Goal: Task Accomplishment & Management: Manage account settings

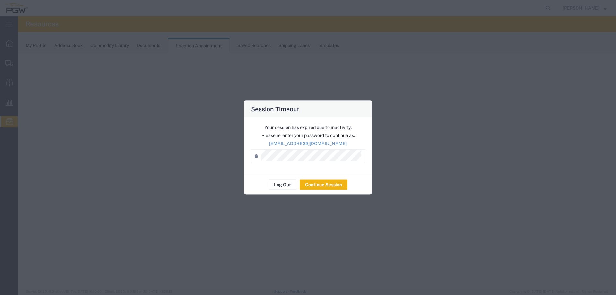
select select "agendaDay"
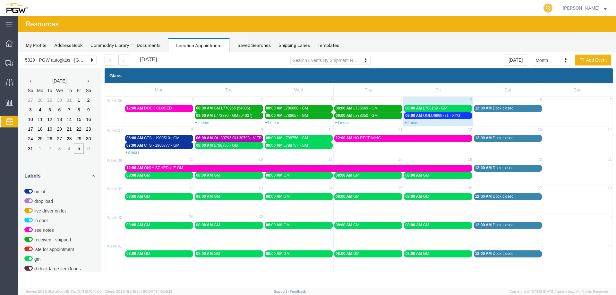
click at [550, 8] on icon at bounding box center [548, 8] width 9 height 9
paste input "668031"
type input "668031"
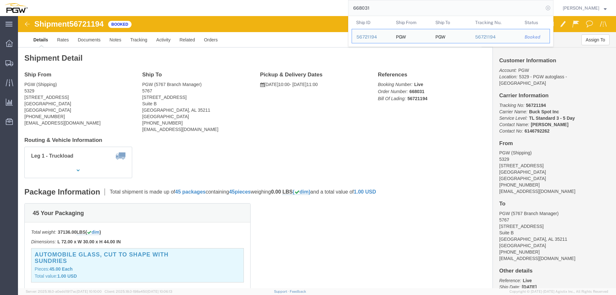
click at [551, 6] on icon at bounding box center [548, 8] width 9 height 9
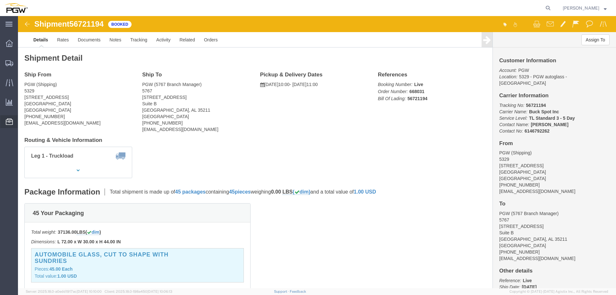
click at [0, 0] on span "Location Appointment" at bounding box center [0, 0] width 0 height 0
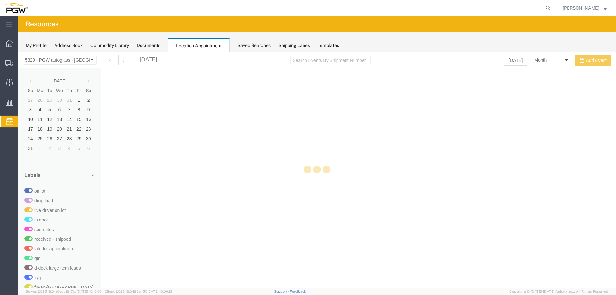
select select "28253"
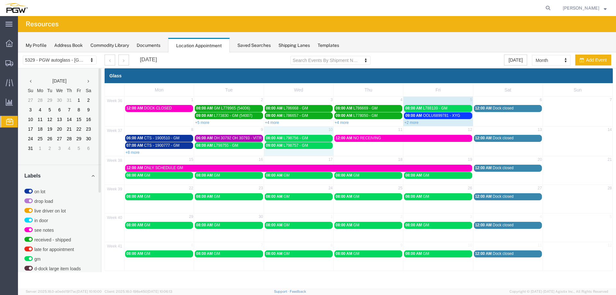
click at [289, 133] on td "10" at bounding box center [299, 130] width 70 height 8
select select "1"
select select
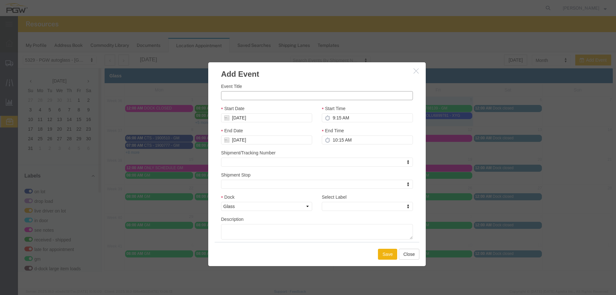
click at [260, 94] on input "Event Title" at bounding box center [317, 95] width 192 height 9
paste input "005021808MG"
type input "005021808MG - CARLEX"
click at [331, 117] on input "9:15 AM" at bounding box center [367, 117] width 91 height 9
type input "6:00 AM"
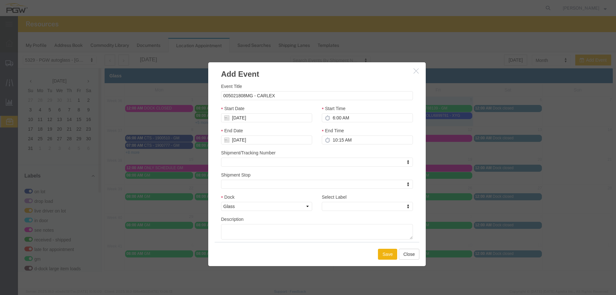
click at [338, 213] on div "Select Label Select Label Select Label on lot drop load live driver on lot in d…" at bounding box center [367, 204] width 101 height 22
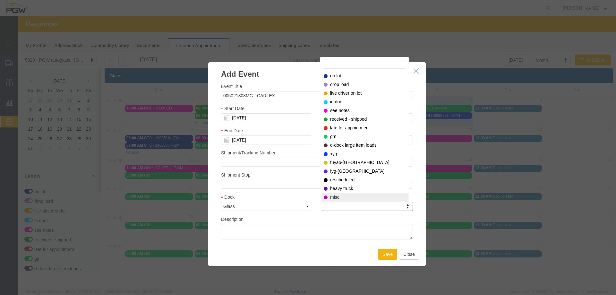
select select "12922"
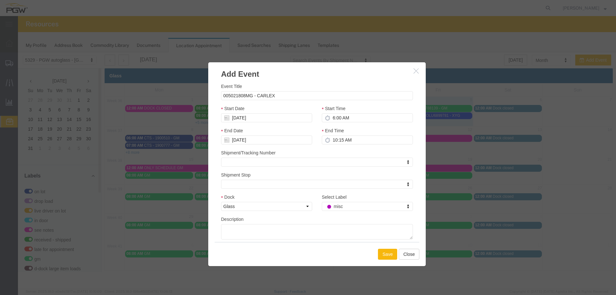
click at [384, 253] on button "Save" at bounding box center [387, 254] width 19 height 11
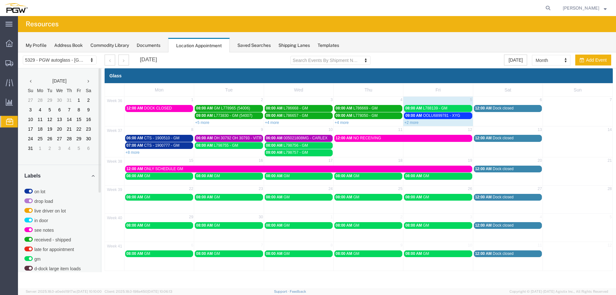
click at [411, 107] on span "08:00 AM" at bounding box center [413, 108] width 17 height 4
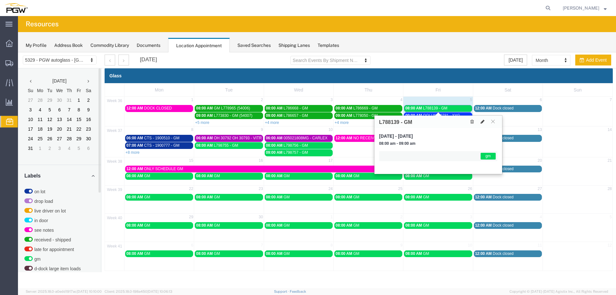
click at [481, 122] on icon at bounding box center [483, 121] width 4 height 4
select select "1"
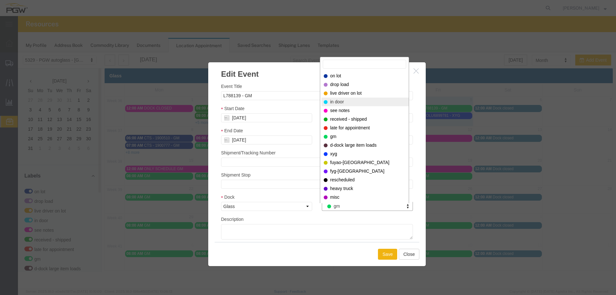
select select "220"
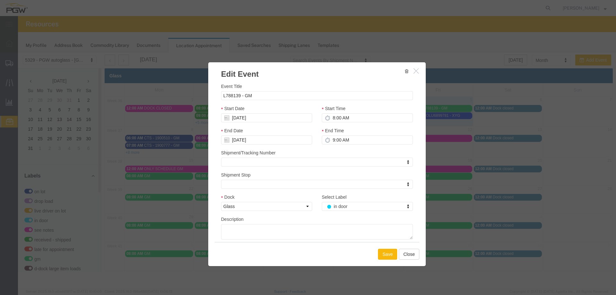
click at [386, 257] on button "Save" at bounding box center [387, 254] width 19 height 11
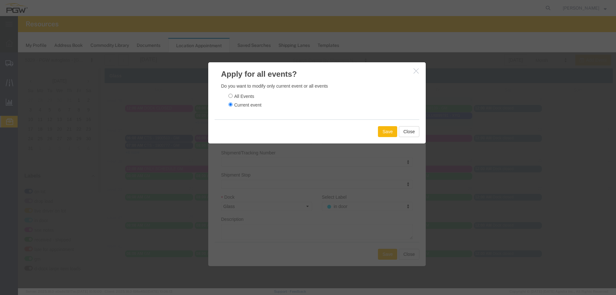
click at [386, 137] on button "Save" at bounding box center [387, 131] width 19 height 11
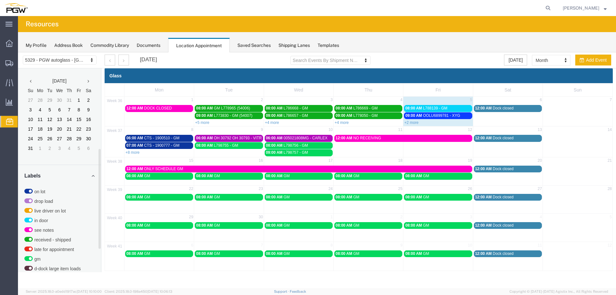
scroll to position [165, 0]
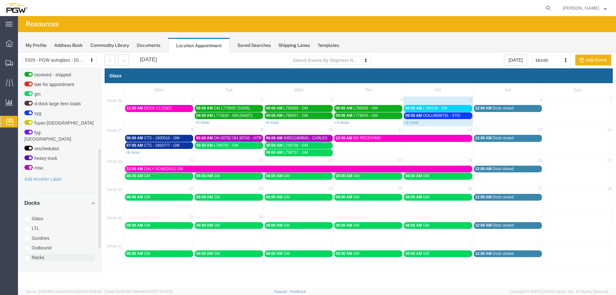
click at [38, 254] on label "Racks" at bounding box center [59, 257] width 70 height 6
click at [18, 52] on input "Racks" at bounding box center [18, 52] width 0 height 0
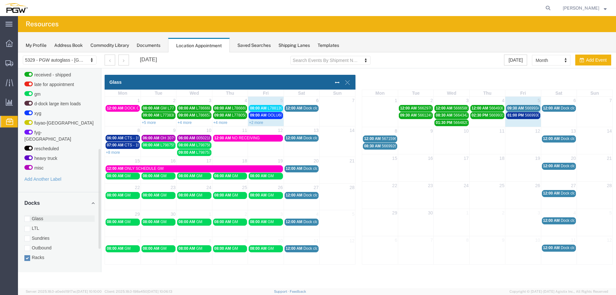
click at [40, 215] on label "Glass" at bounding box center [59, 218] width 70 height 6
click at [18, 52] on input "Glass" at bounding box center [18, 52] width 0 height 0
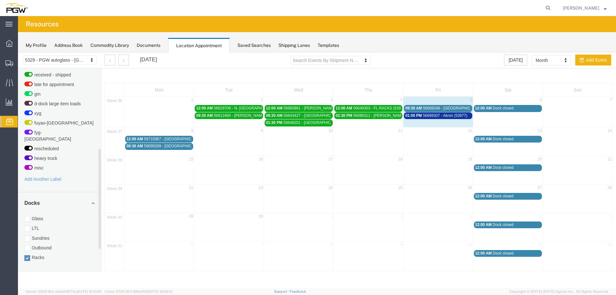
click at [410, 108] on span "09:30 AM" at bounding box center [413, 108] width 17 height 4
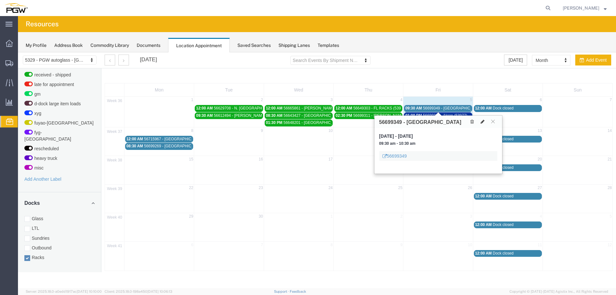
click at [483, 121] on icon at bounding box center [483, 121] width 4 height 4
select select "3"
select select
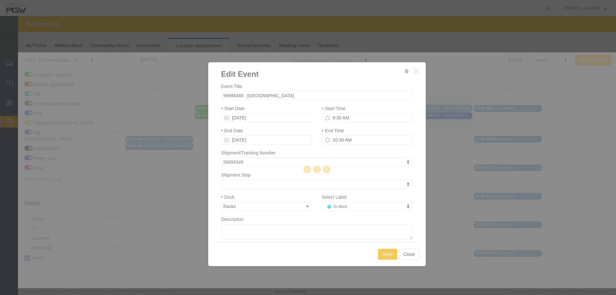
select select
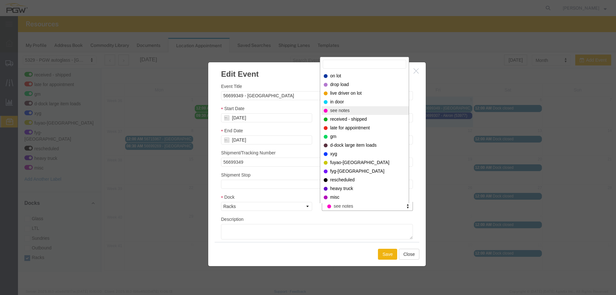
select select "220"
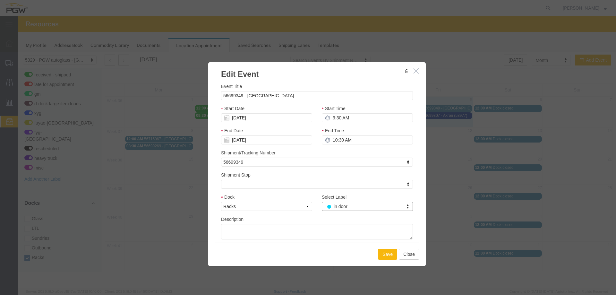
click at [383, 253] on button "Save" at bounding box center [387, 254] width 19 height 11
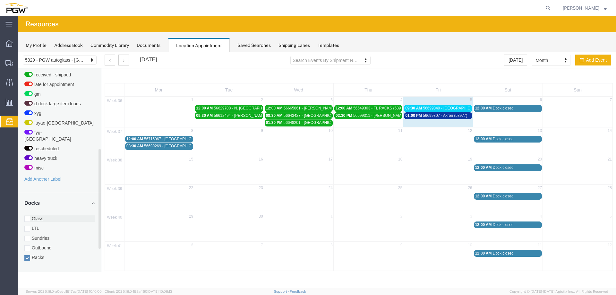
click at [36, 215] on label "Glass" at bounding box center [59, 218] width 70 height 6
click at [18, 52] on input "Glass" at bounding box center [18, 52] width 0 height 0
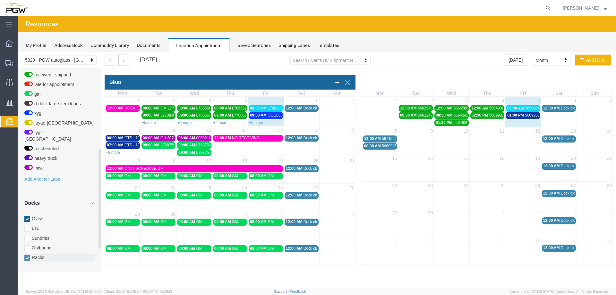
click at [38, 254] on label "Racks" at bounding box center [59, 257] width 70 height 6
click at [18, 52] on input "Racks" at bounding box center [18, 52] width 0 height 0
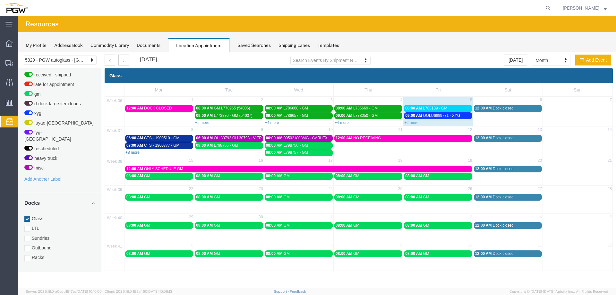
click at [129, 153] on link "+8 more" at bounding box center [132, 152] width 14 height 4
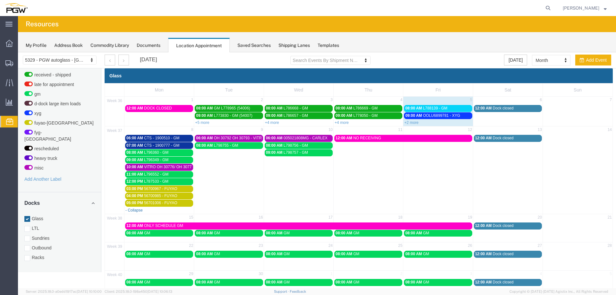
click at [133, 210] on link "- Collapse" at bounding box center [133, 210] width 17 height 4
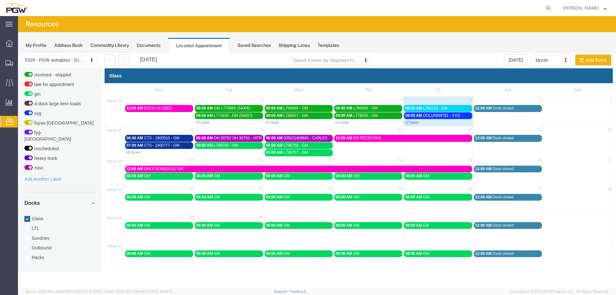
click at [414, 124] on link "+2 more" at bounding box center [411, 122] width 14 height 4
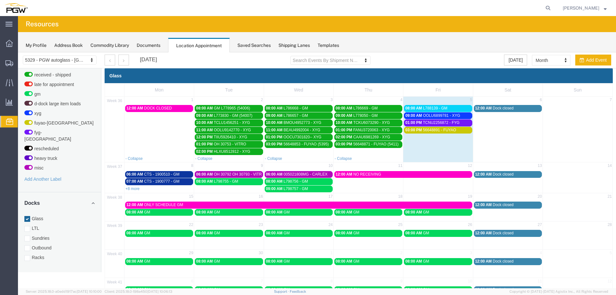
click at [412, 131] on span "03:00 PM" at bounding box center [413, 130] width 17 height 4
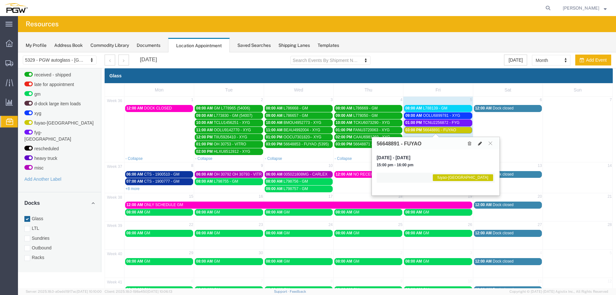
click at [479, 144] on icon at bounding box center [480, 143] width 4 height 4
select select "1"
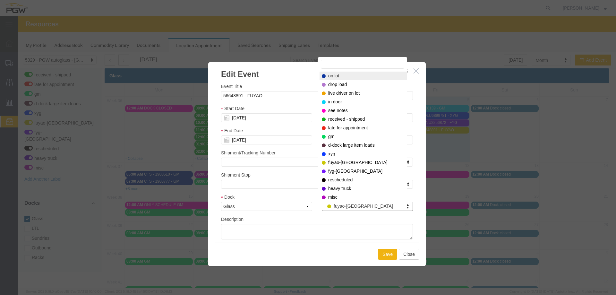
drag, startPoint x: 341, startPoint y: 78, endPoint x: 352, endPoint y: 82, distance: 10.9
select select "300"
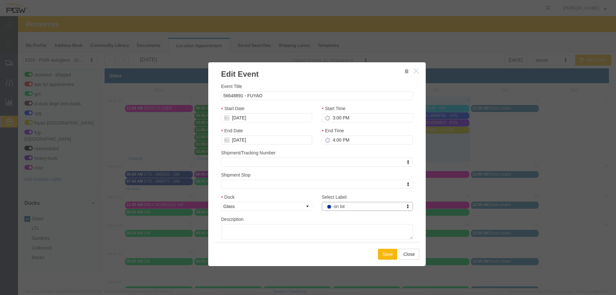
click at [383, 256] on button "Save" at bounding box center [387, 254] width 19 height 11
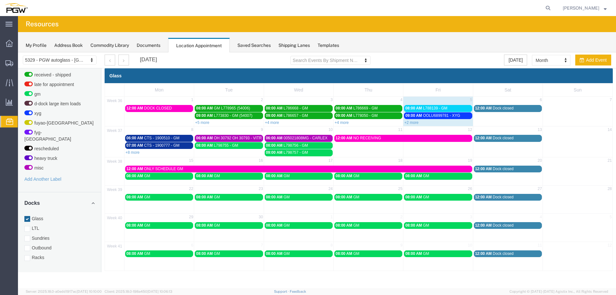
drag, startPoint x: 553, startPoint y: 11, endPoint x: 548, endPoint y: 12, distance: 5.5
click at [553, 11] on icon at bounding box center [548, 8] width 9 height 9
click at [540, 11] on input "search" at bounding box center [445, 7] width 195 height 15
paste input "668072"
type input "668072"
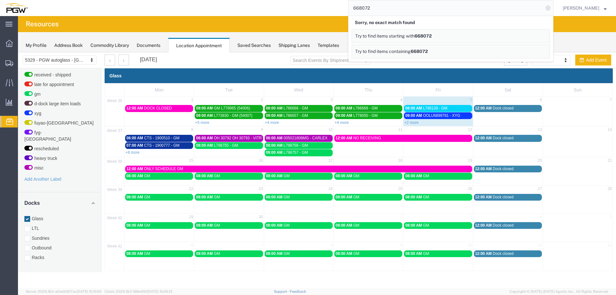
click at [550, 9] on icon at bounding box center [548, 8] width 9 height 9
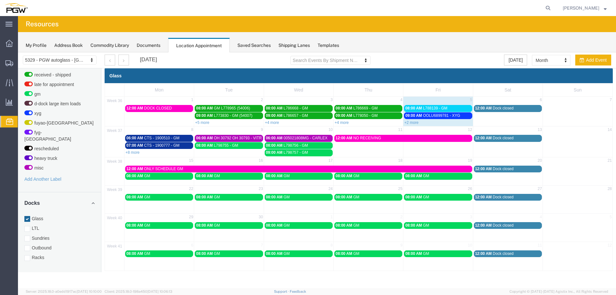
click at [346, 22] on agx-page-header "Resources" at bounding box center [317, 24] width 598 height 16
click at [350, 22] on agx-page-header "Resources" at bounding box center [317, 24] width 598 height 16
click at [547, 10] on form at bounding box center [548, 8] width 10 height 16
click at [545, 8] on agx-global-search at bounding box center [450, 8] width 205 height 16
click at [550, 8] on icon at bounding box center [548, 8] width 9 height 9
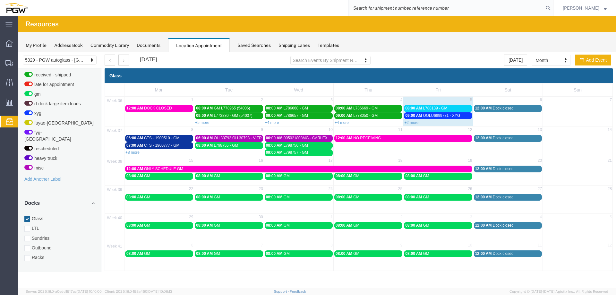
paste input "668072"
type input "668072"
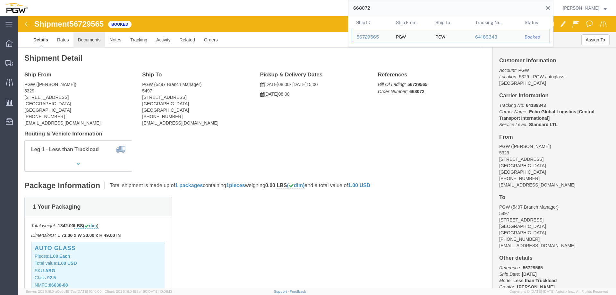
click link "Documents"
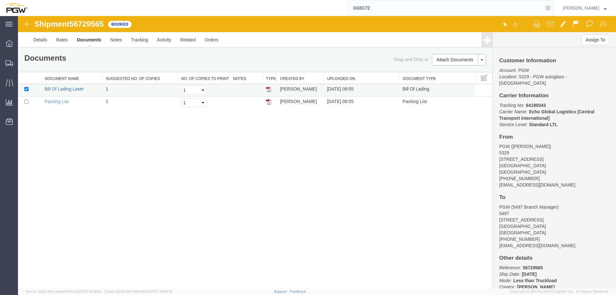
click at [61, 88] on link "Bill Of Lading Laser" at bounding box center [64, 88] width 39 height 5
click at [550, 9] on icon at bounding box center [548, 8] width 9 height 9
click at [0, 0] on span "Location Appointment" at bounding box center [0, 0] width 0 height 0
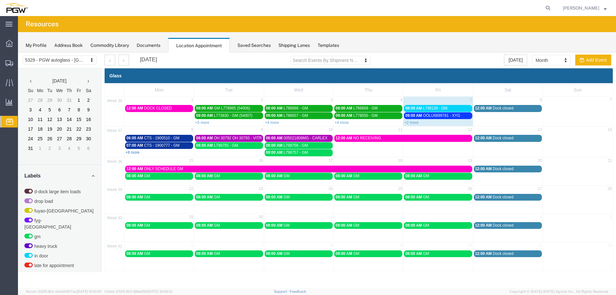
click at [132, 153] on link "+8 more" at bounding box center [132, 152] width 14 height 4
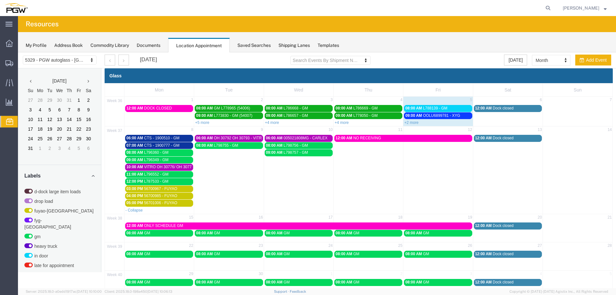
click at [413, 107] on span "08:00 AM" at bounding box center [413, 108] width 17 height 4
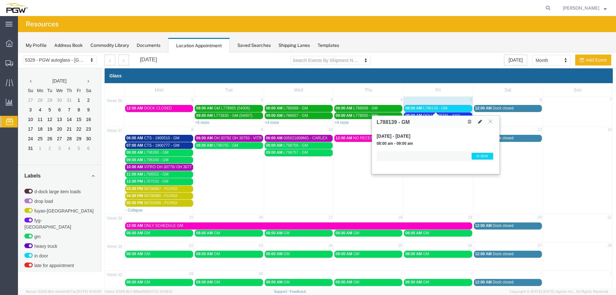
click at [480, 123] on icon at bounding box center [480, 121] width 4 height 4
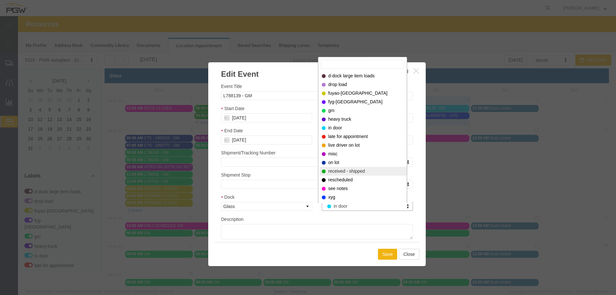
select select "200"
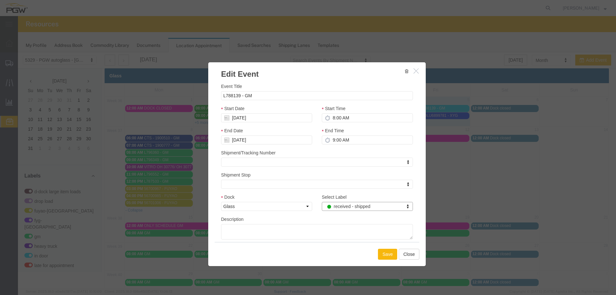
click at [383, 256] on button "Save" at bounding box center [387, 254] width 19 height 11
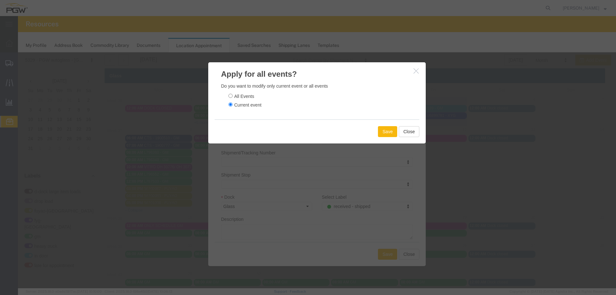
click at [383, 135] on button "Save" at bounding box center [387, 131] width 19 height 11
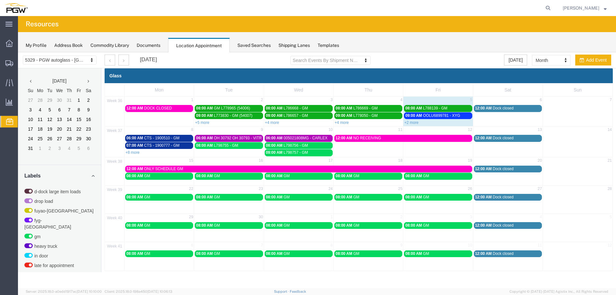
click at [411, 125] on div "+2 more" at bounding box center [437, 122] width 69 height 6
select select "1"
select select
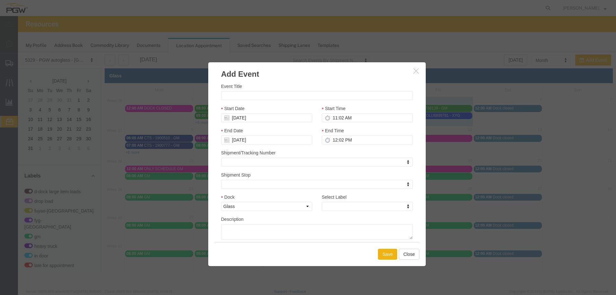
click at [413, 70] on h3 "Add Event" at bounding box center [317, 70] width 218 height 17
click at [415, 70] on icon "button" at bounding box center [416, 70] width 5 height 5
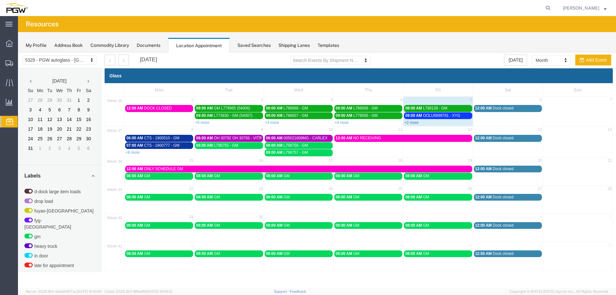
click at [412, 122] on link "+2 more" at bounding box center [411, 122] width 14 height 4
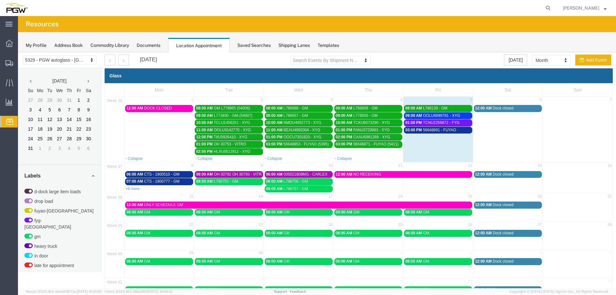
click at [412, 129] on span "03:00 PM" at bounding box center [413, 130] width 17 height 4
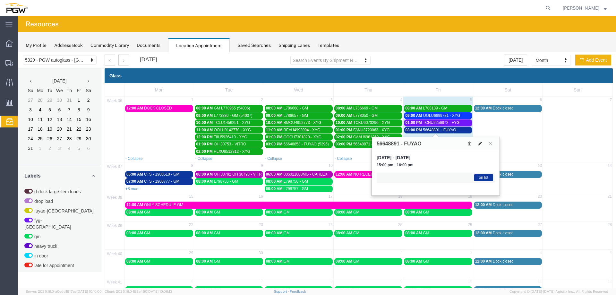
click at [479, 144] on icon at bounding box center [480, 143] width 4 height 4
select select "1"
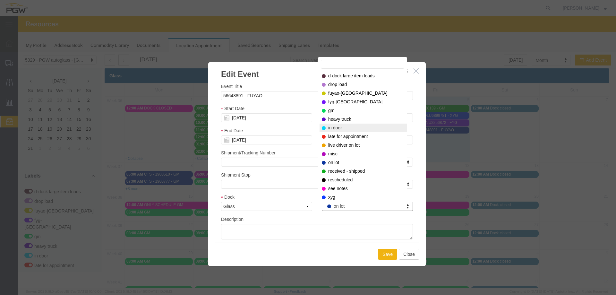
select select "220"
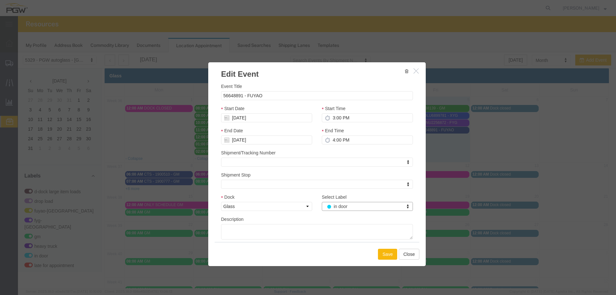
drag, startPoint x: 381, startPoint y: 253, endPoint x: 378, endPoint y: 247, distance: 5.7
click at [381, 253] on button "Save" at bounding box center [387, 254] width 19 height 11
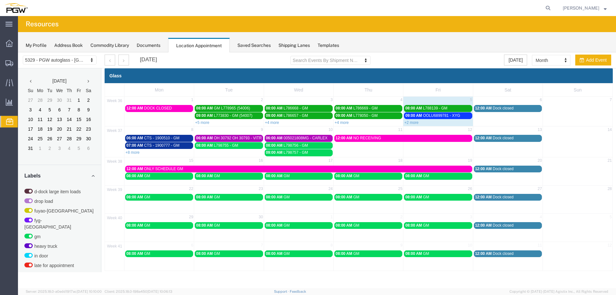
click at [429, 117] on span "OOLU6899781 - XYG" at bounding box center [441, 115] width 37 height 4
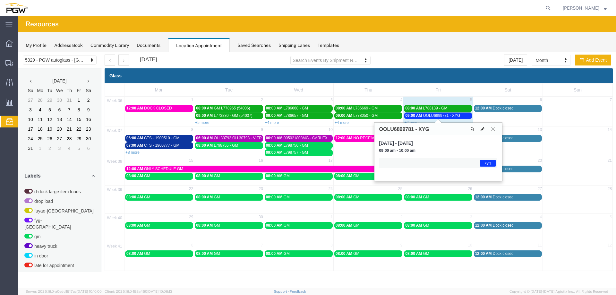
click at [483, 128] on icon at bounding box center [483, 129] width 4 height 4
select select "1"
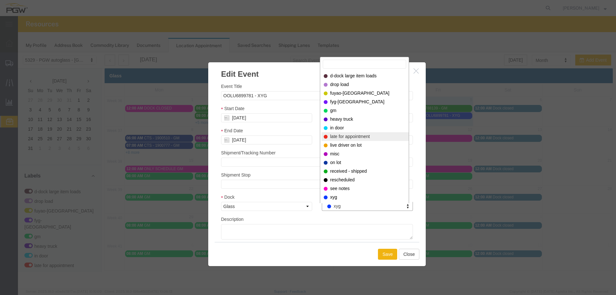
select select "260"
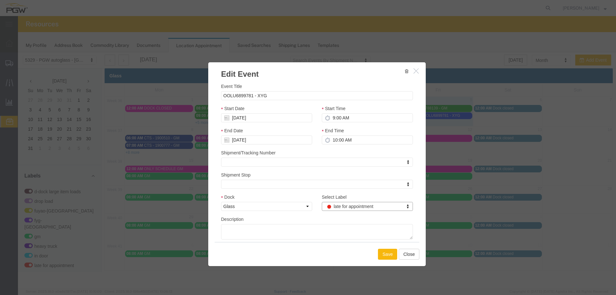
click at [385, 249] on button "Save" at bounding box center [387, 254] width 19 height 11
